Goal: Transaction & Acquisition: Purchase product/service

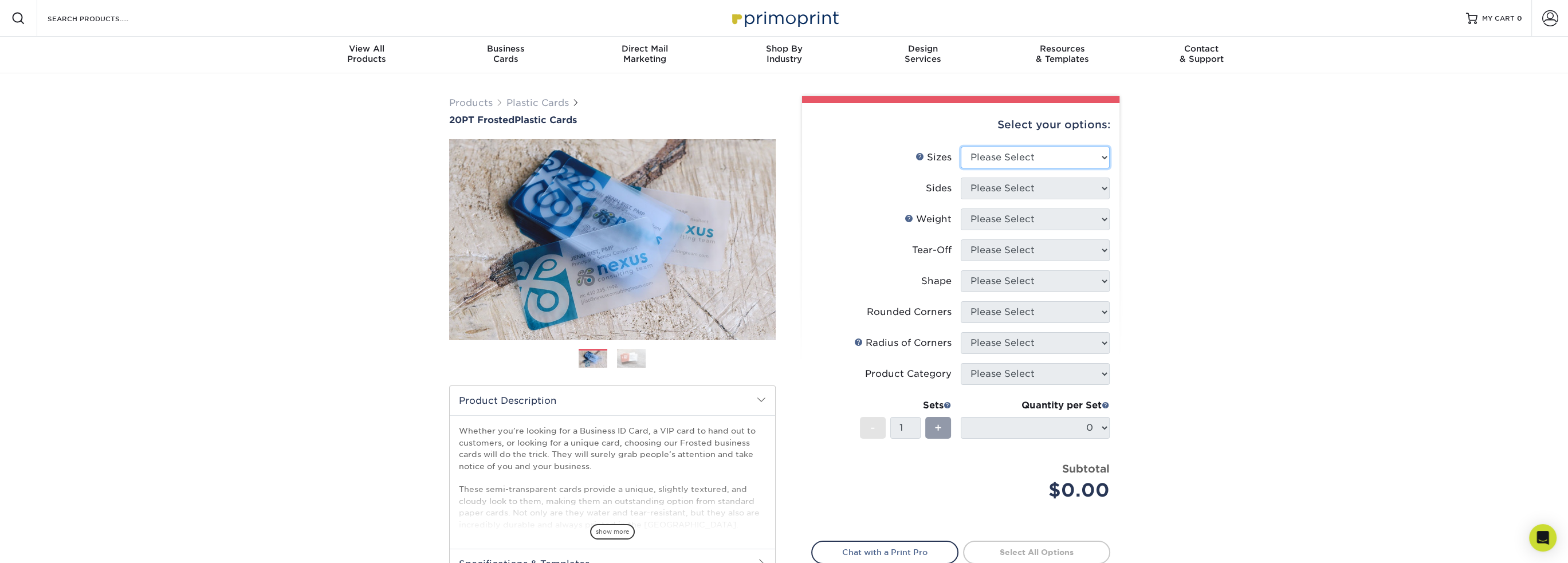
click at [1105, 154] on select "Please Select 2" x 3.5" 2" x 8" 2.12" x 3.375" 2.5" x 2.5" 4.25" x 6"" at bounding box center [1035, 158] width 149 height 22
select select "2.00x3.50"
click at [961, 147] on select "Please Select 2" x 3.5" 2" x 8" 2.12" x 3.375" 2.5" x 2.5" 4.25" x 6"" at bounding box center [1035, 158] width 149 height 22
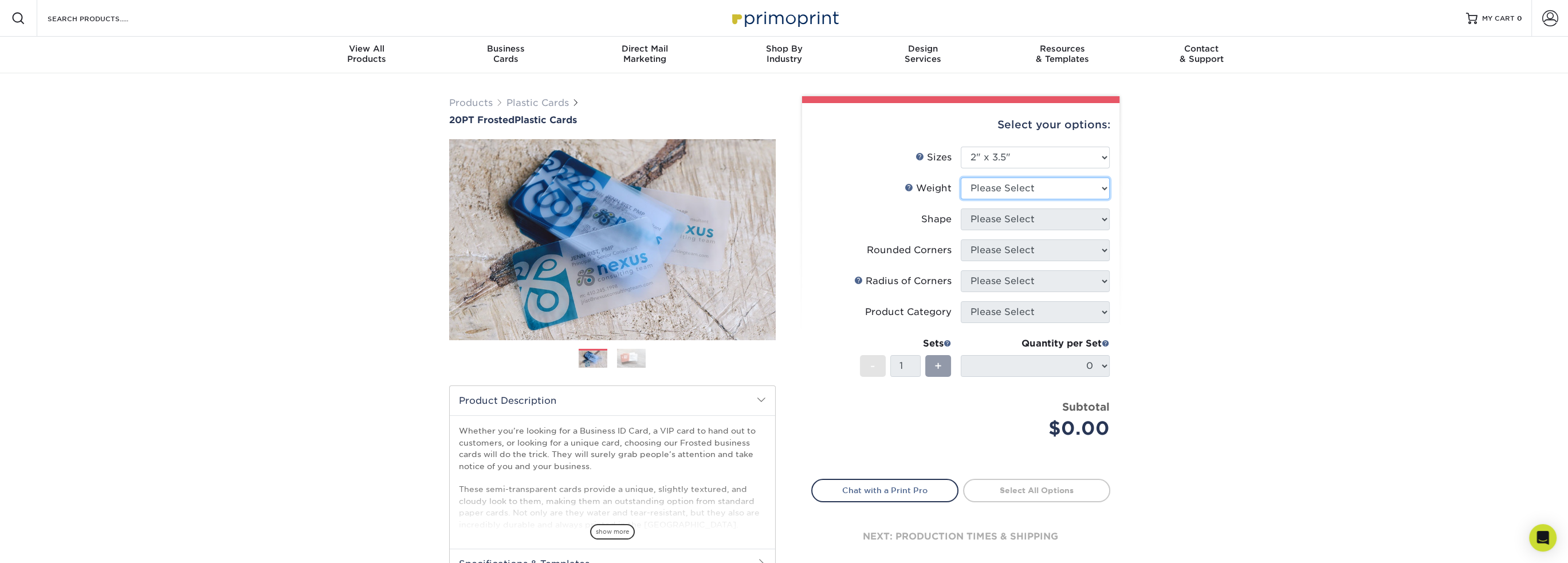
click at [1102, 187] on select "Please Select 20PT Frosted Plastic 20PT Frosted Plastic" at bounding box center [1035, 188] width 149 height 22
select select "20PT Frosted Plastic"
click at [961, 177] on select "Please Select 20PT Frosted Plastic 20PT Frosted Plastic" at bounding box center [1035, 188] width 149 height 22
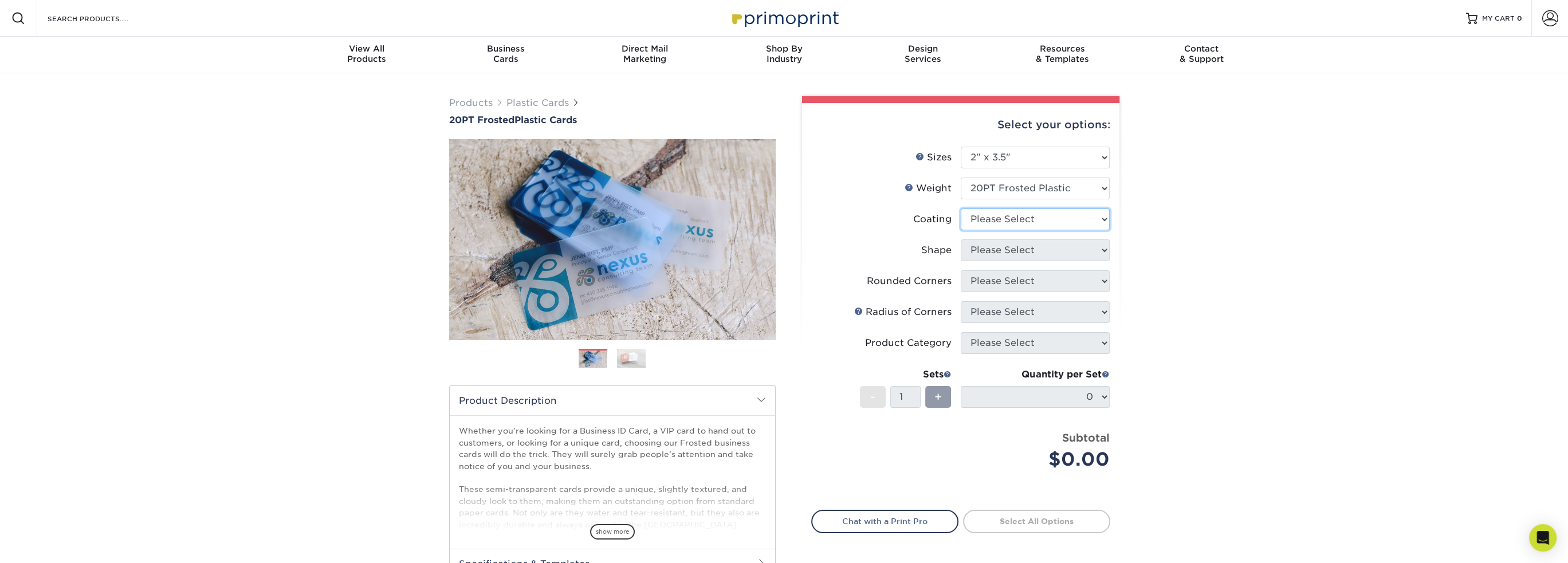
click at [1105, 217] on select at bounding box center [1035, 219] width 149 height 22
click at [1105, 219] on select at bounding box center [1035, 219] width 149 height 22
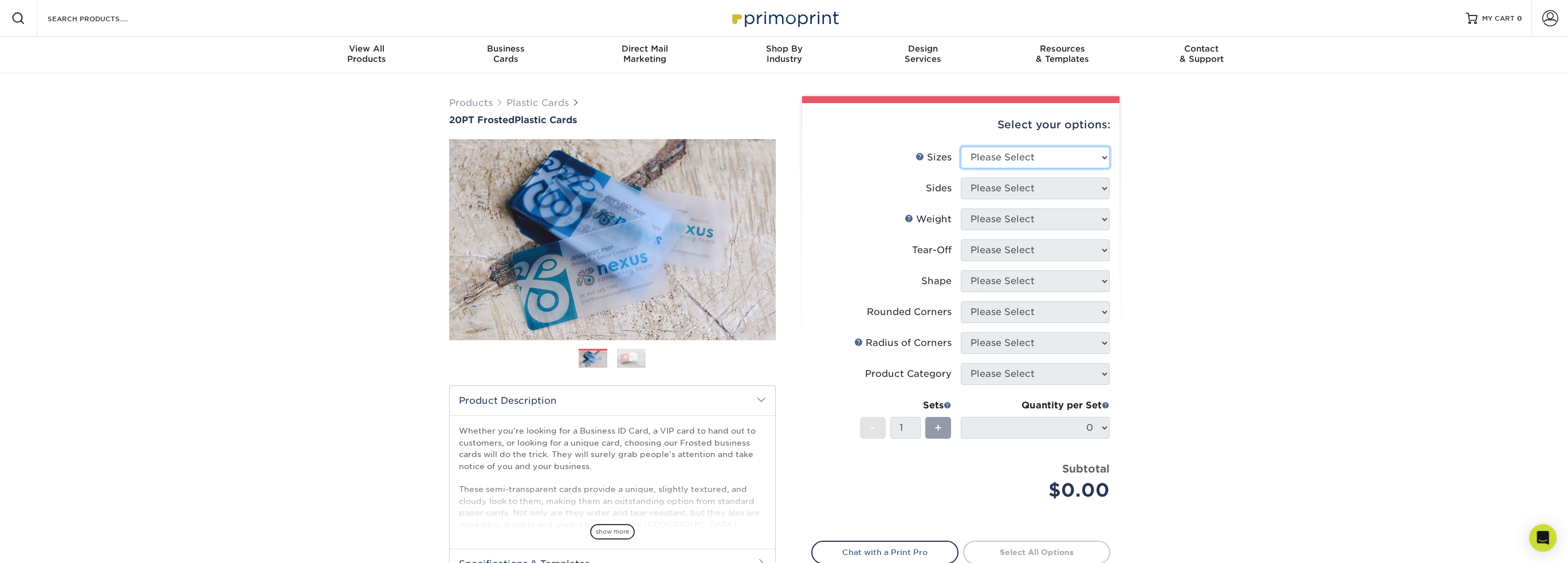
click at [1105, 155] on select "Please Select 2" x 3.5" 2" x 8" 2.12" x 3.375" 2.5" x 2.5" 4.25" x 6"" at bounding box center [1035, 158] width 149 height 22
select select "2.00x3.50"
click at [961, 147] on select "Please Select 2" x 3.5" 2" x 8" 2.12" x 3.375" 2.5" x 2.5" 4.25" x 6"" at bounding box center [1035, 158] width 149 height 22
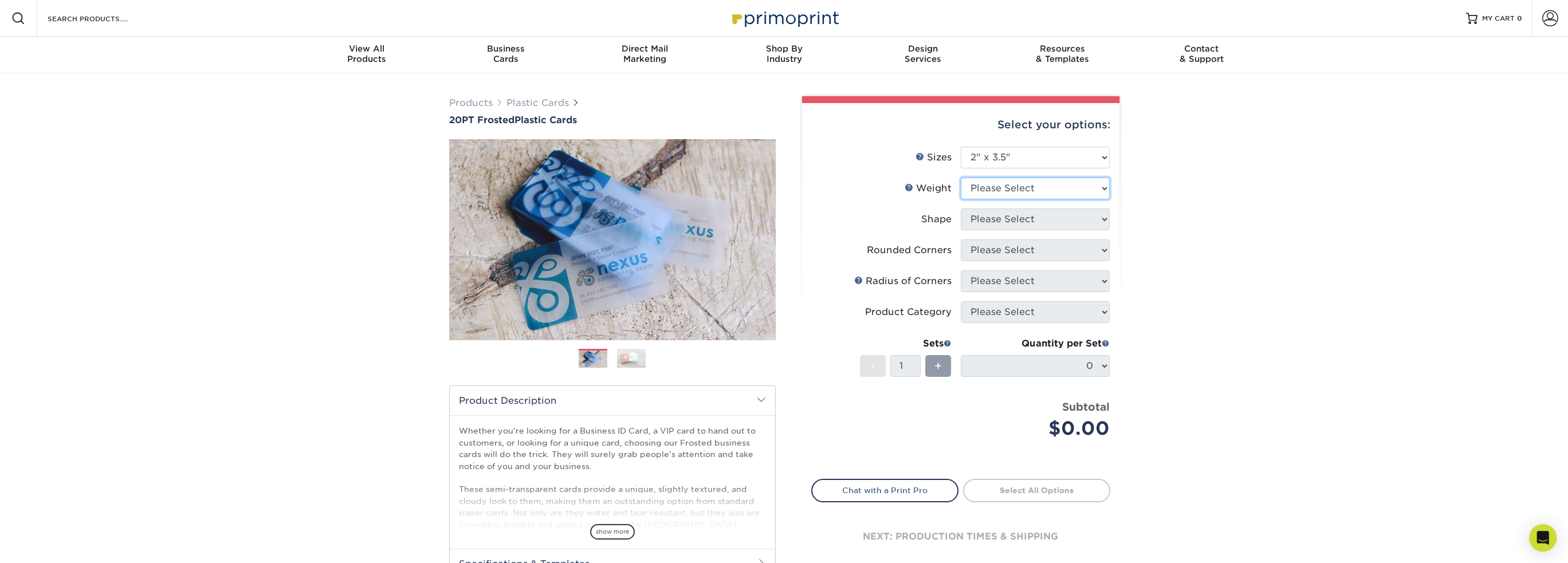
click at [1105, 188] on select "Please Select 20PT Frosted Plastic 20PT Frosted Plastic" at bounding box center [1035, 188] width 149 height 22
select select "20PT Frosted Plastic"
click at [961, 177] on select "Please Select 20PT Frosted Plastic 20PT Frosted Plastic" at bounding box center [1035, 188] width 149 height 22
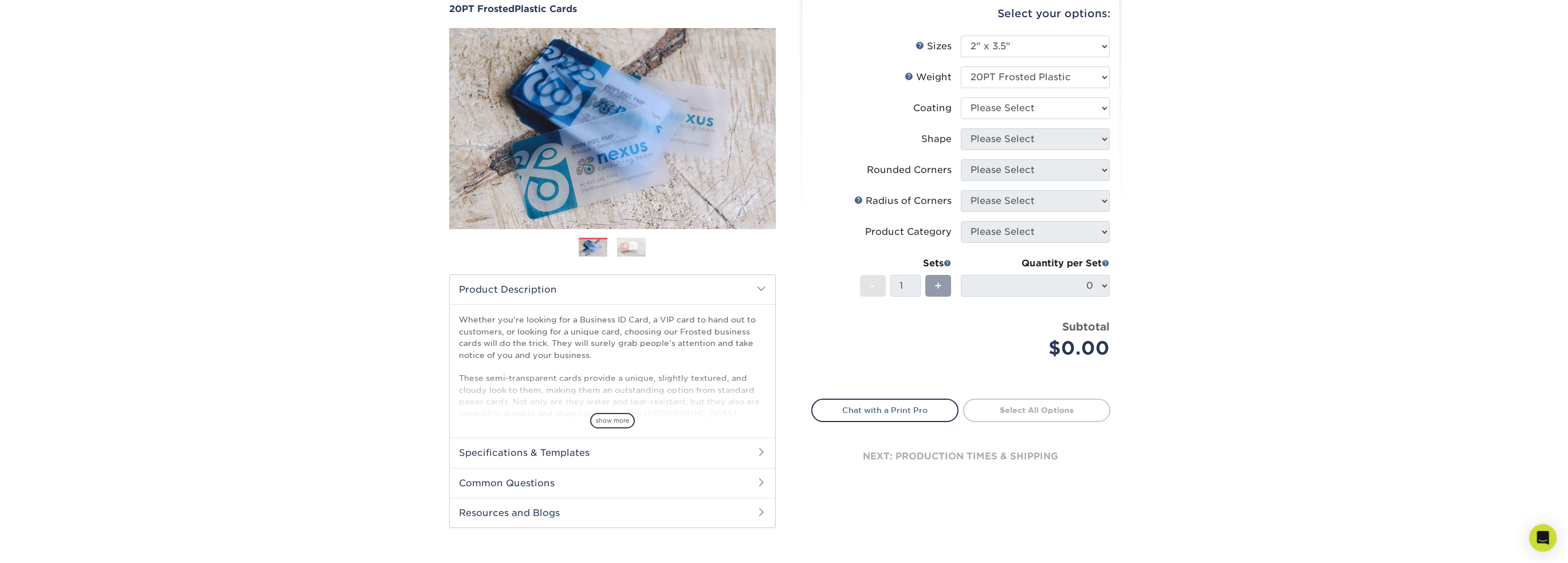
scroll to position [113, 0]
click at [1105, 105] on select at bounding box center [1035, 107] width 149 height 22
select select "3e7618de-abca-4bda-9f97-8b9129e913d8"
click at [961, 96] on select at bounding box center [1035, 107] width 149 height 22
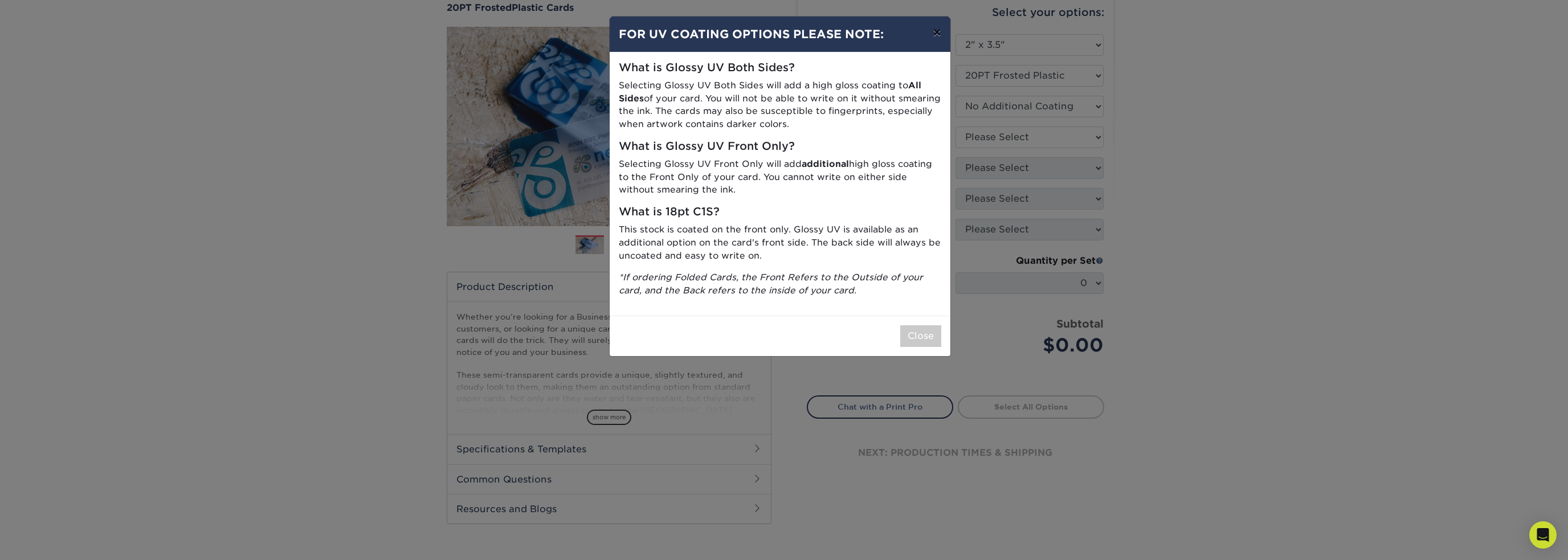
click at [938, 34] on button "×" at bounding box center [937, 33] width 26 height 32
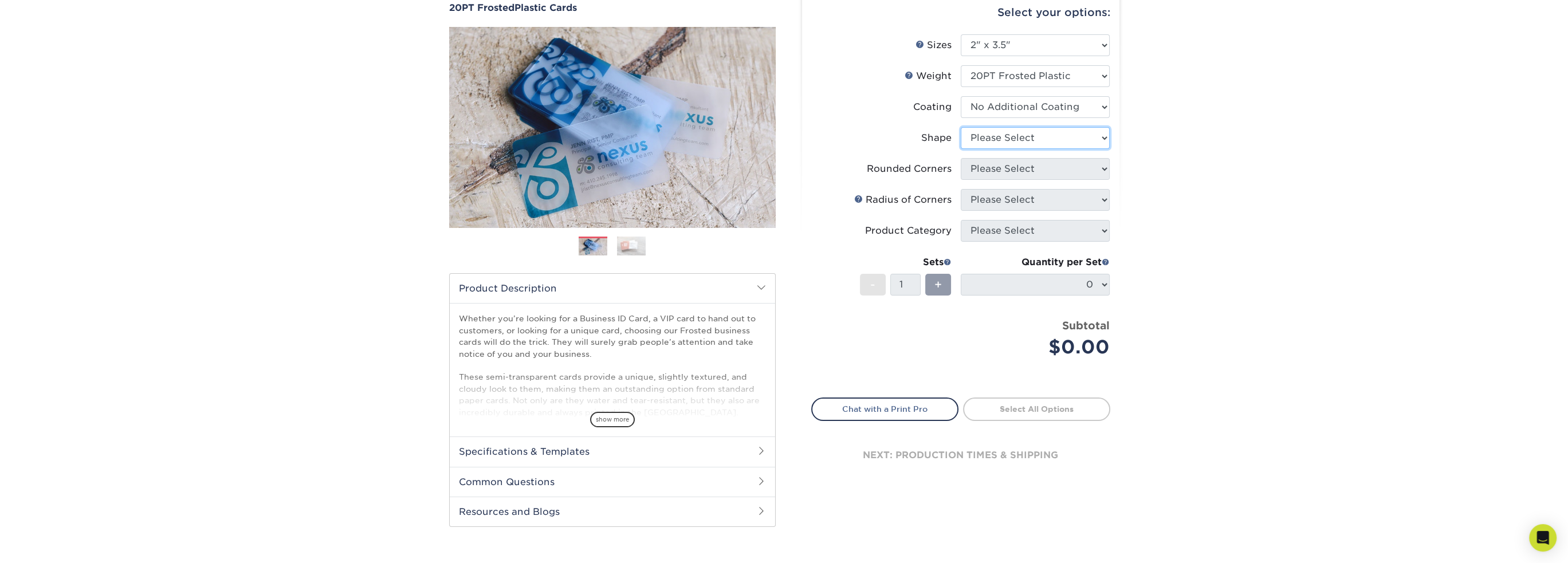
click at [1103, 135] on select "Please Select Oval Standard" at bounding box center [1035, 138] width 149 height 22
select select "standard"
click at [961, 127] on select "Please Select Oval Standard" at bounding box center [1035, 138] width 149 height 22
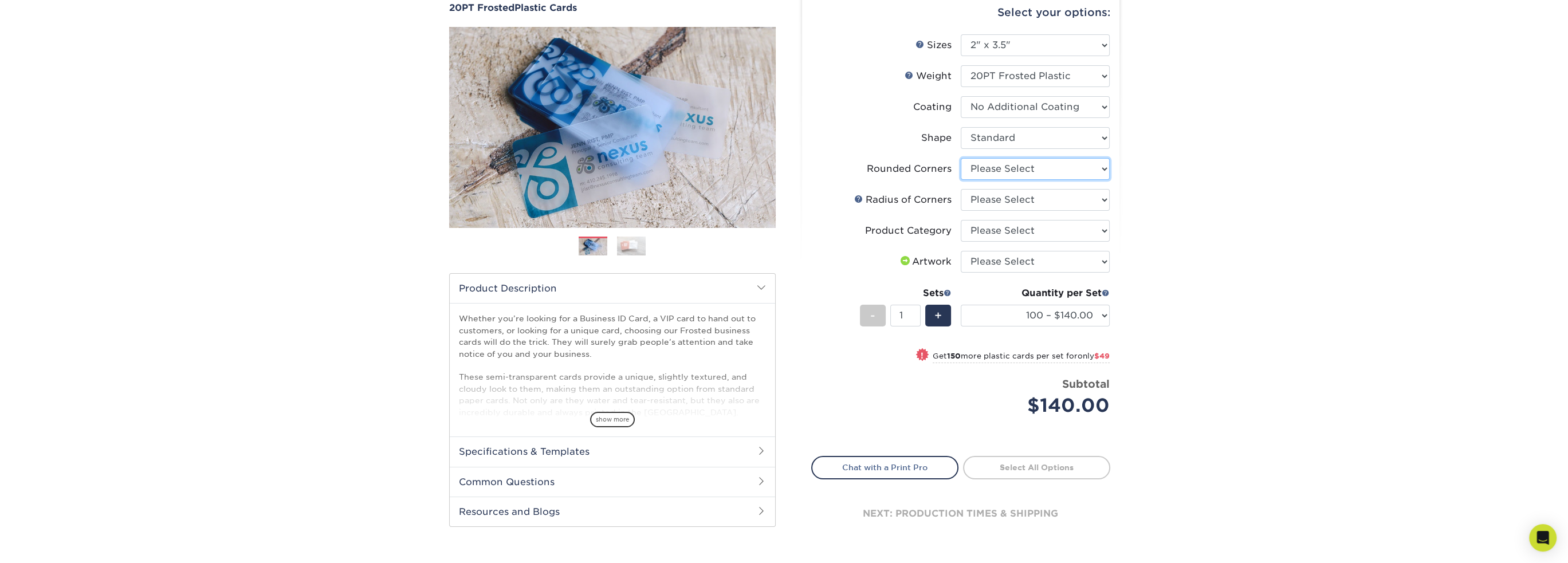
click at [1105, 164] on select "Please Select Yes - Round 4 Corners" at bounding box center [1035, 169] width 149 height 22
select select "7672df9e-0e0a-464d-8e1f-920c575e4da3"
click at [961, 158] on select "Please Select Yes - Round 4 Corners" at bounding box center [1035, 169] width 149 height 22
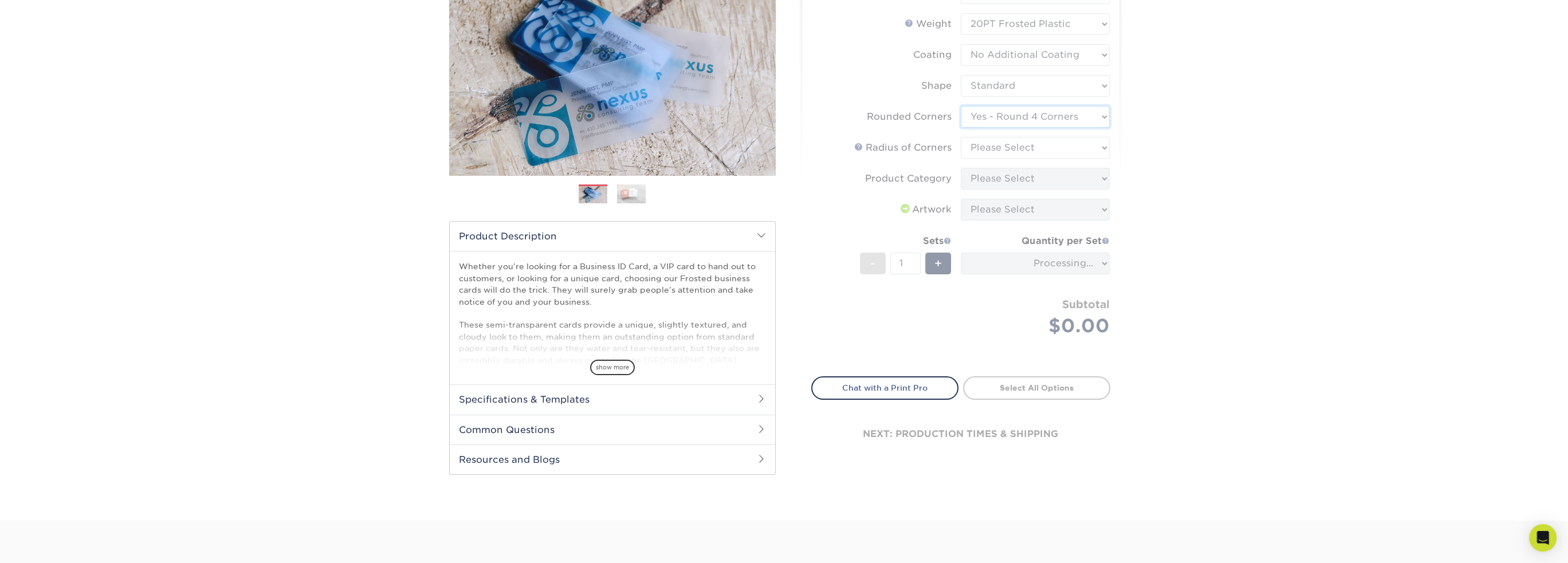
scroll to position [165, 0]
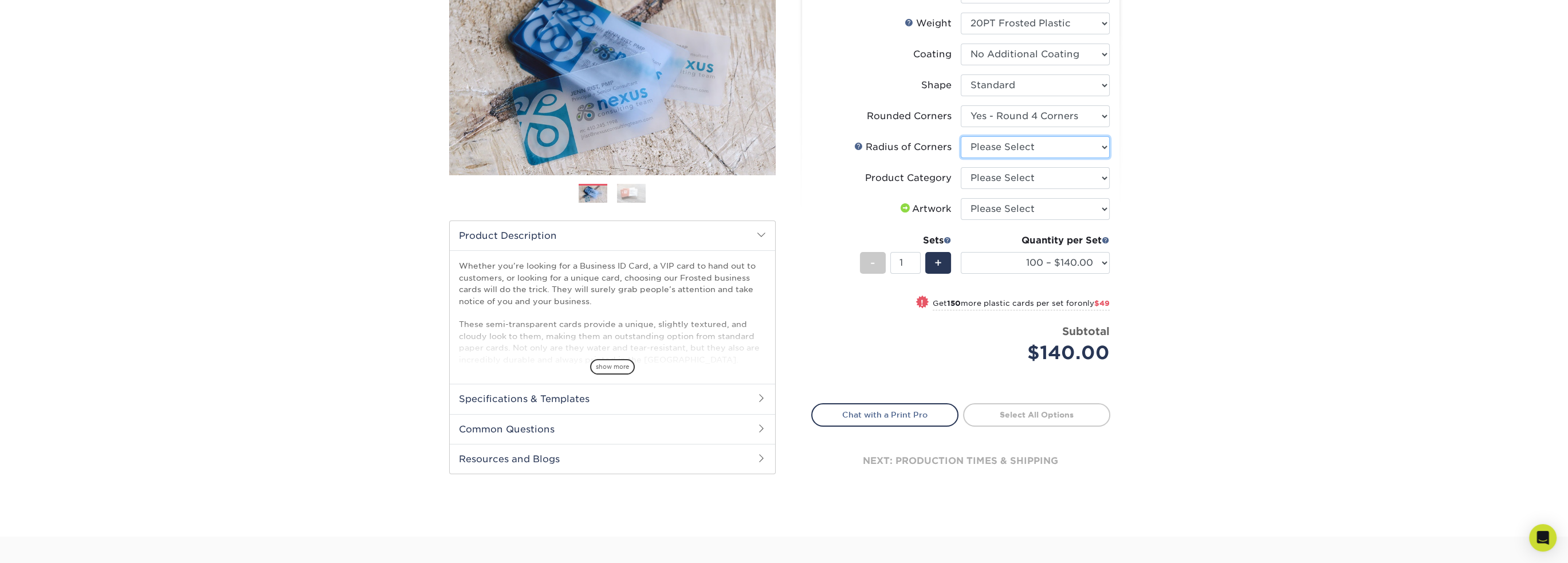
click at [1105, 147] on select "Please Select Rounded 1/8" Rounded 1/4"" at bounding box center [1035, 148] width 149 height 22
select select "589680c7-ee9a-431b-9d12-d7aeb1386a97"
click at [961, 137] on select "Please Select Rounded 1/8" Rounded 1/4"" at bounding box center [1035, 148] width 149 height 22
click at [1103, 176] on select "Please Select Business Cards" at bounding box center [1035, 178] width 149 height 22
select select "3b5148f1-0588-4f88-a218-97bcfdce65c1"
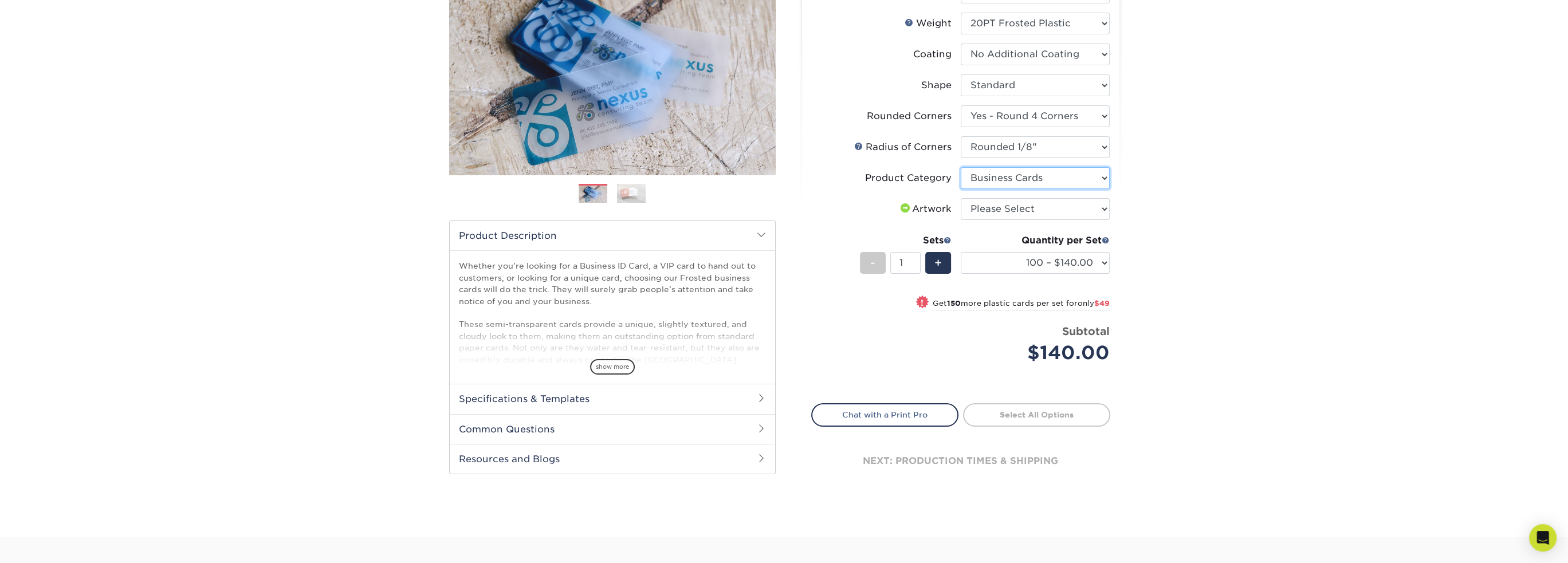
click at [961, 167] on select "Please Select Business Cards" at bounding box center [1035, 178] width 149 height 22
click at [1102, 206] on select "Please Select I will upload files I need a design - $100" at bounding box center [1035, 209] width 149 height 22
select select "design"
click at [961, 198] on select "Please Select I will upload files I need a design - $100" at bounding box center [1035, 209] width 149 height 22
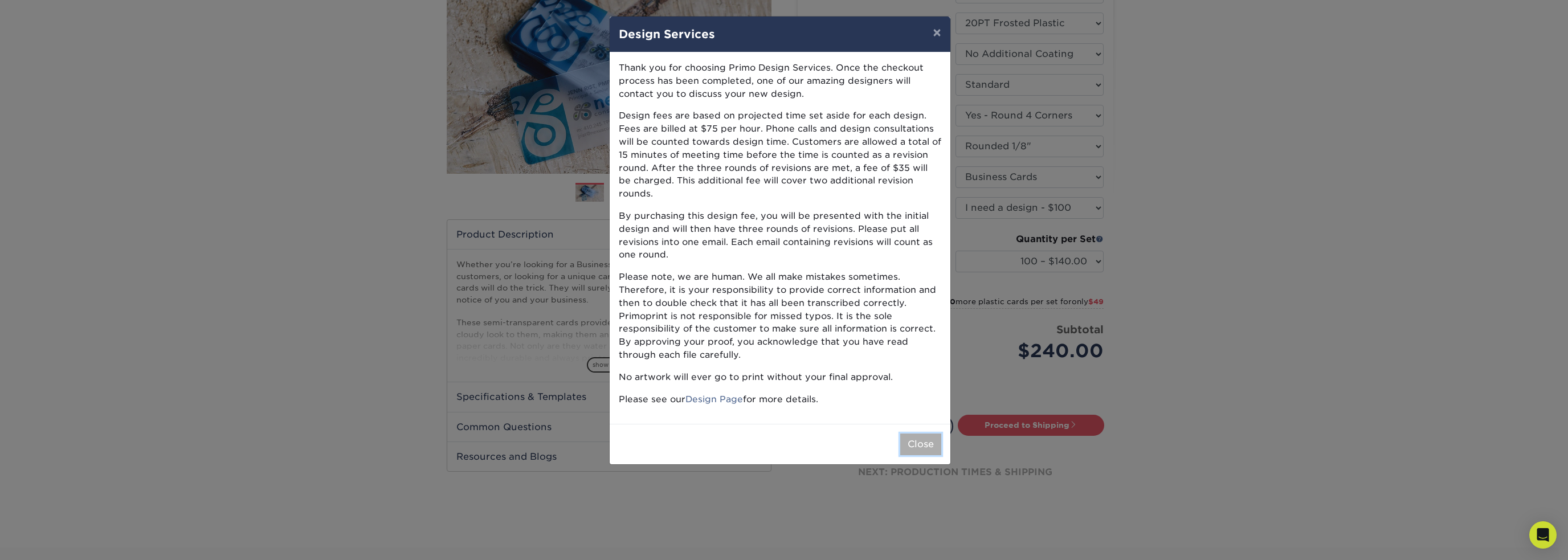
drag, startPoint x: 911, startPoint y: 434, endPoint x: 940, endPoint y: 218, distance: 217.9
click at [911, 434] on button "Close" at bounding box center [921, 445] width 41 height 22
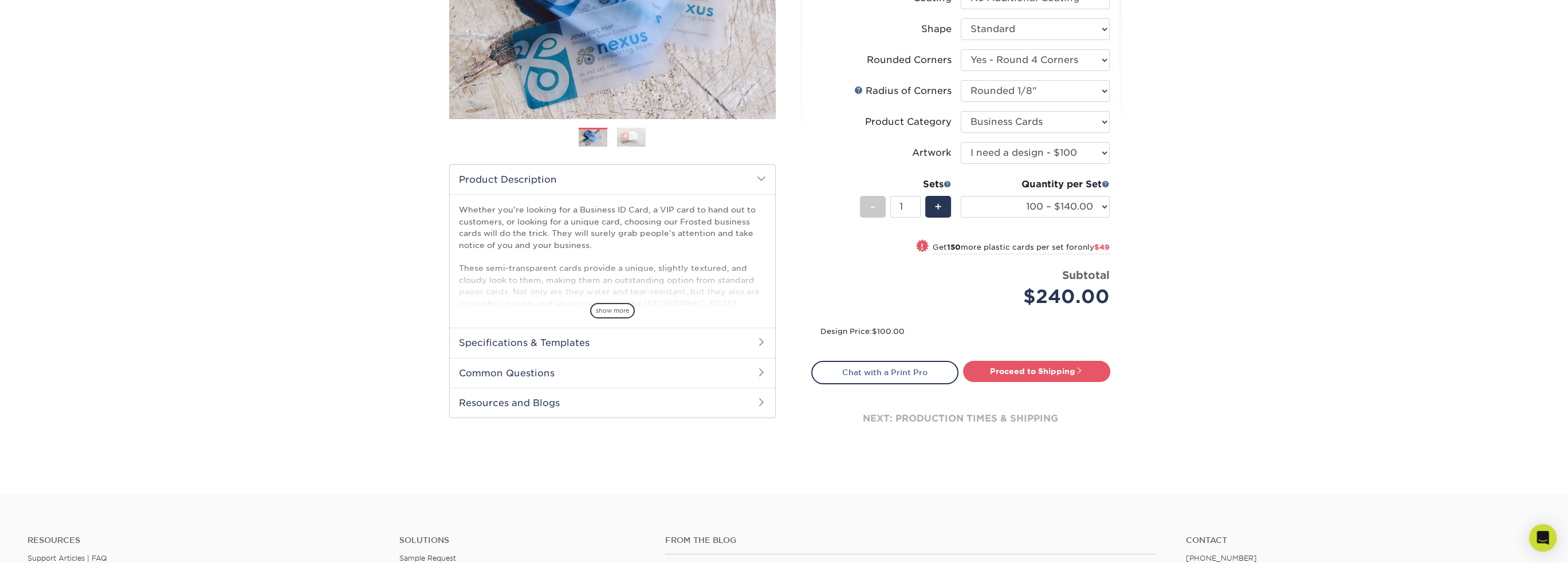
scroll to position [222, 0]
click at [1103, 204] on select "100 – $140.00 250 – $189.00 500 – $243.00 1000 – $272.00 2500 – $657.00 5000 – …" at bounding box center [1035, 206] width 149 height 22
click at [961, 195] on select "100 – $140.00 250 – $189.00 500 – $243.00 1000 – $272.00 2500 – $657.00 5000 – …" at bounding box center [1035, 206] width 149 height 22
click at [1105, 205] on select "100 – $140.00 250 – $189.00 500 – $243.00 1000 – $272.00 2500 – $657.00 5000 – …" at bounding box center [1035, 206] width 149 height 22
select select "1000 – $272.00"
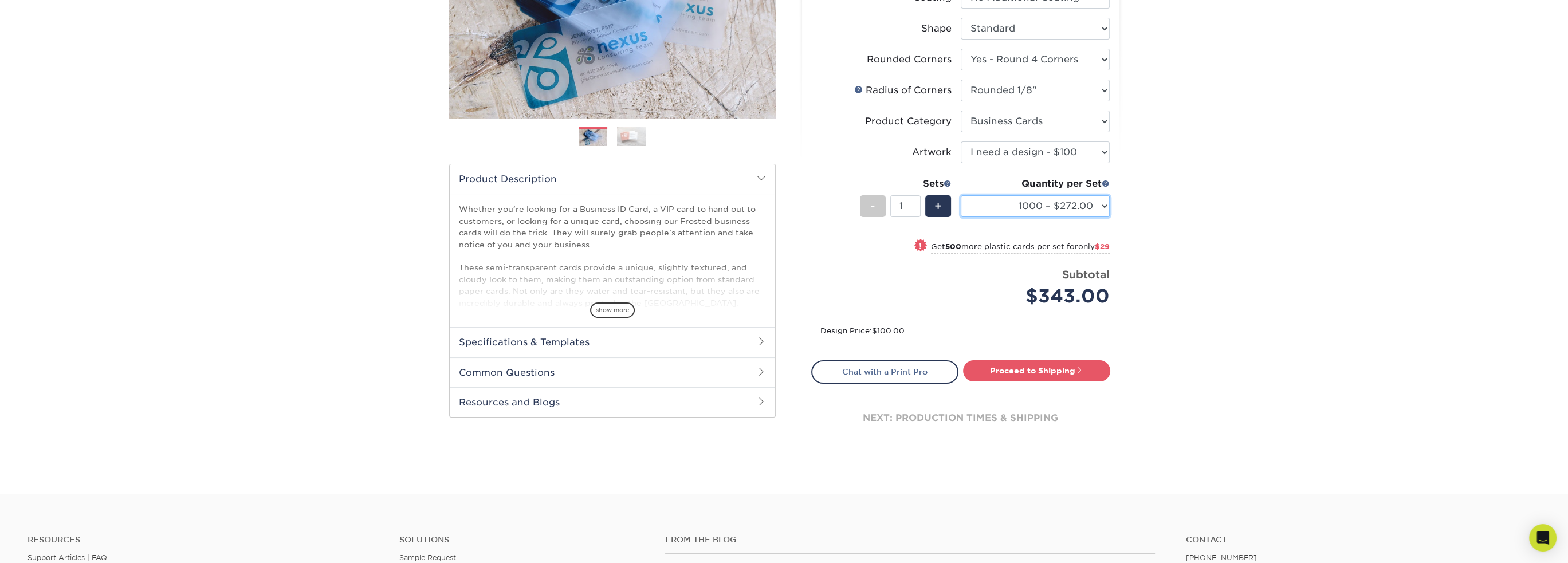
click at [961, 195] on select "100 – $140.00 250 – $189.00 500 – $243.00 1000 – $272.00 2500 – $657.00 5000 – …" at bounding box center [1035, 206] width 149 height 22
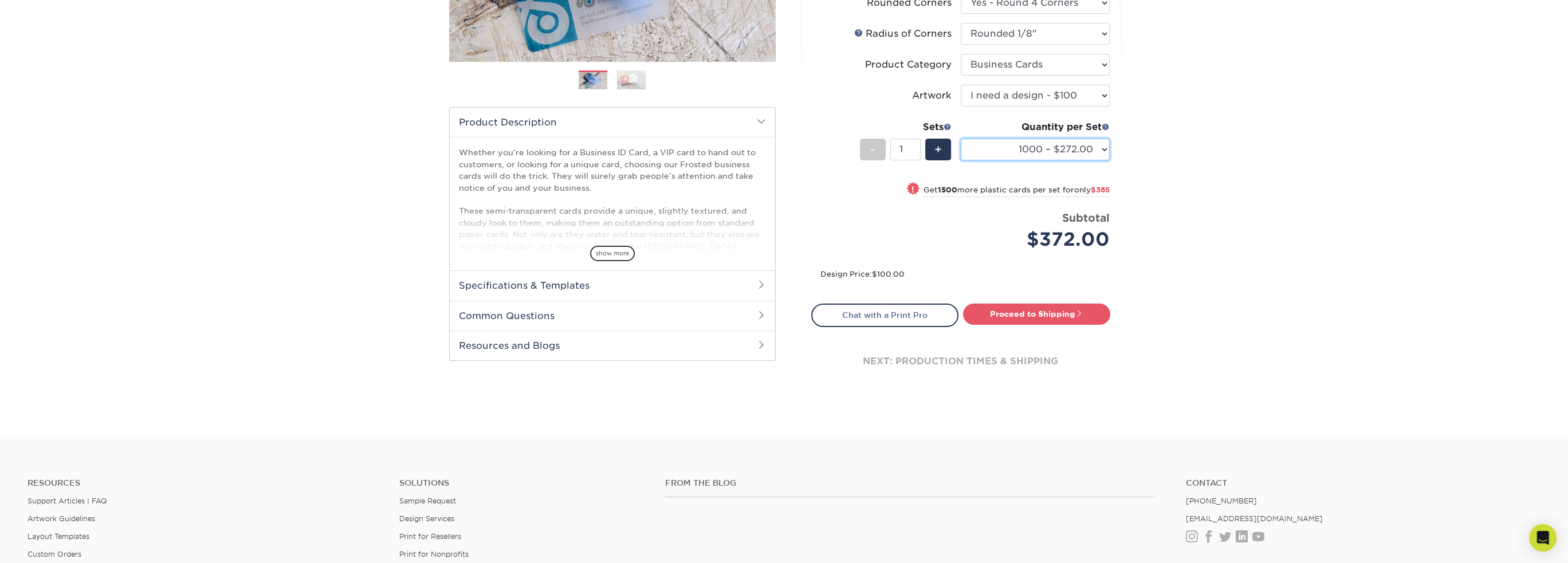
scroll to position [279, 0]
click at [754, 281] on h2 "Specifications & Templates" at bounding box center [612, 285] width 326 height 30
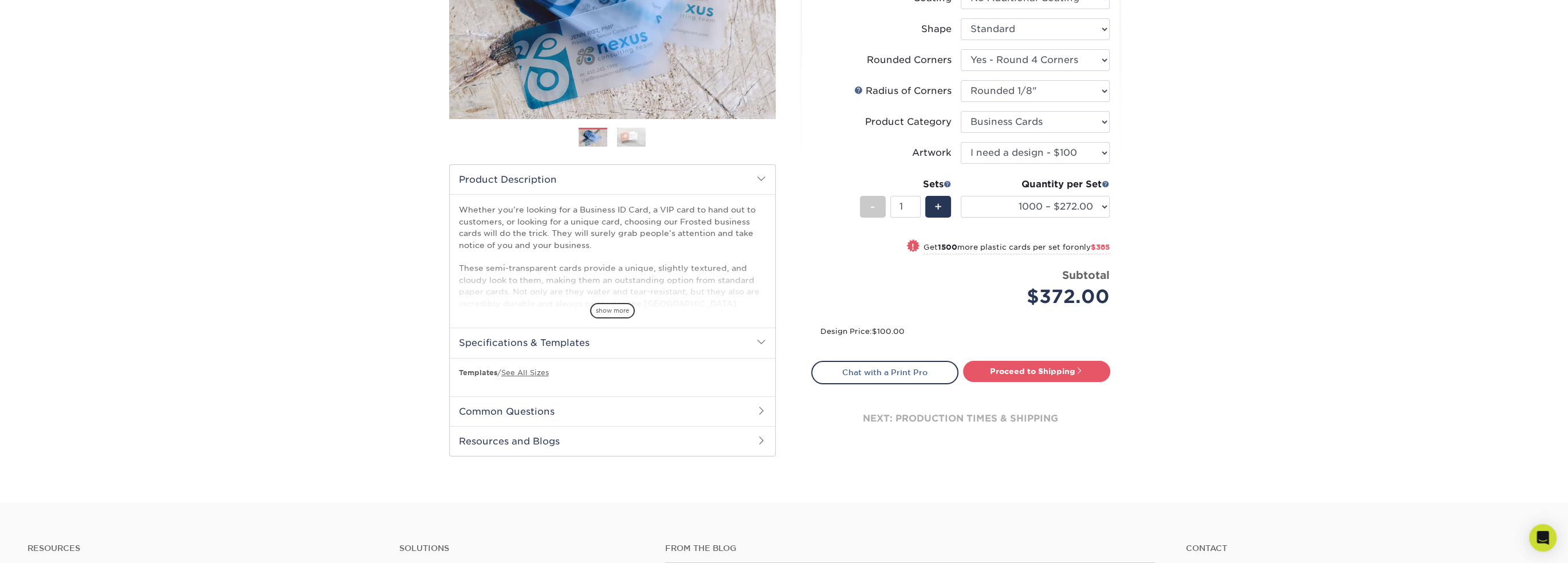
scroll to position [222, 0]
click at [562, 340] on h2 "Specifications & Templates" at bounding box center [612, 342] width 326 height 30
click at [613, 314] on span "show more" at bounding box center [612, 310] width 45 height 16
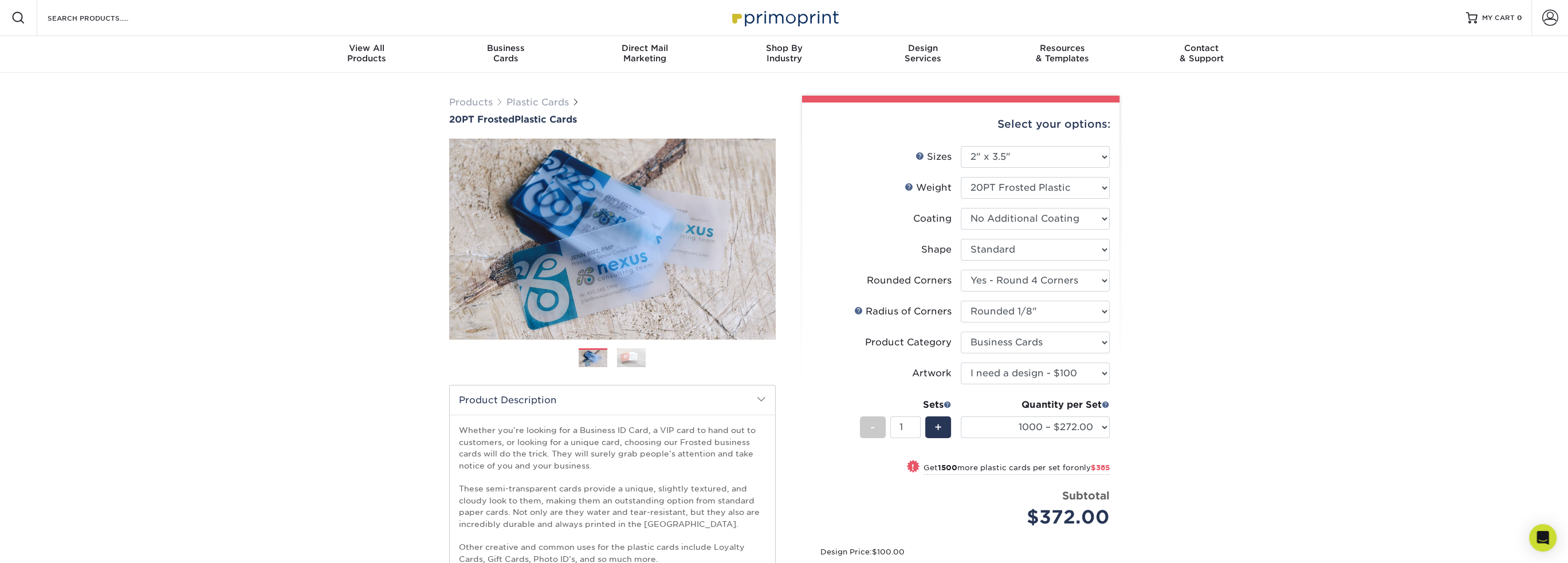
scroll to position [0, 0]
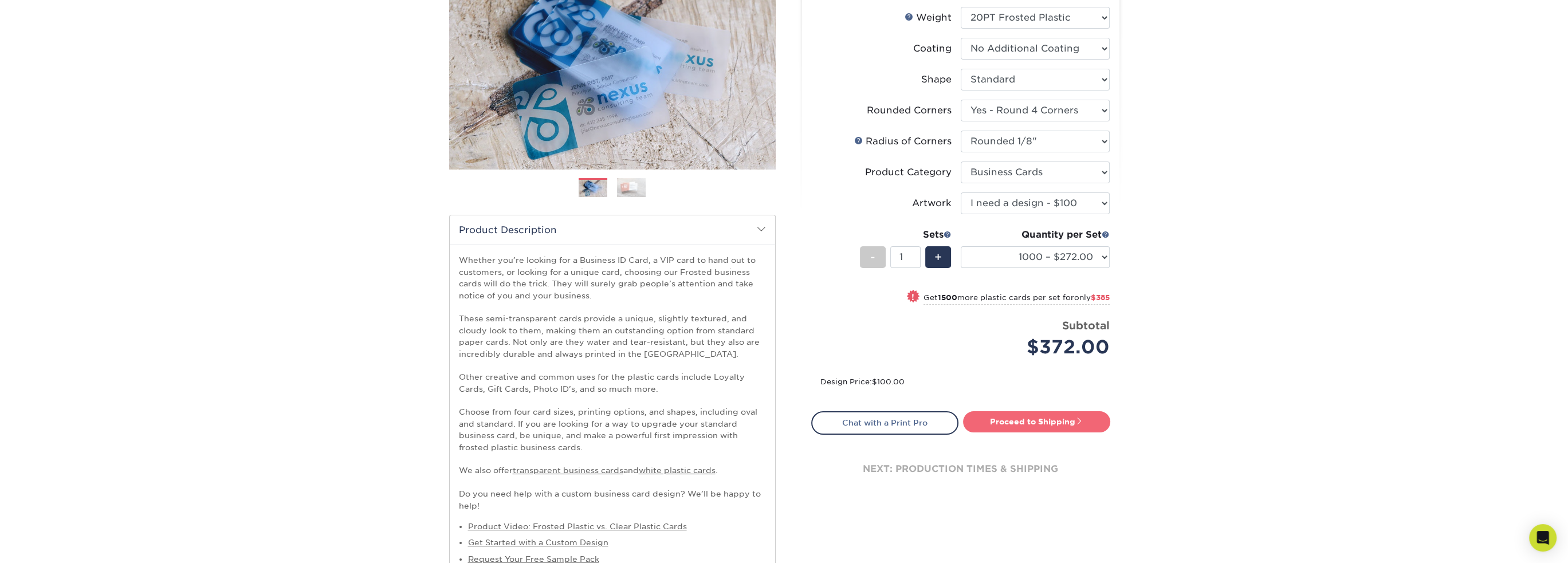
drag, startPoint x: 1044, startPoint y: 421, endPoint x: 1051, endPoint y: 421, distance: 7.0
click at [1045, 421] on link "Proceed to Shipping" at bounding box center [1037, 422] width 148 height 21
type input "Set 1"
select select "23007418-4006-4dcc-bbc3-38cdb712fdef"
